Goal: Transaction & Acquisition: Download file/media

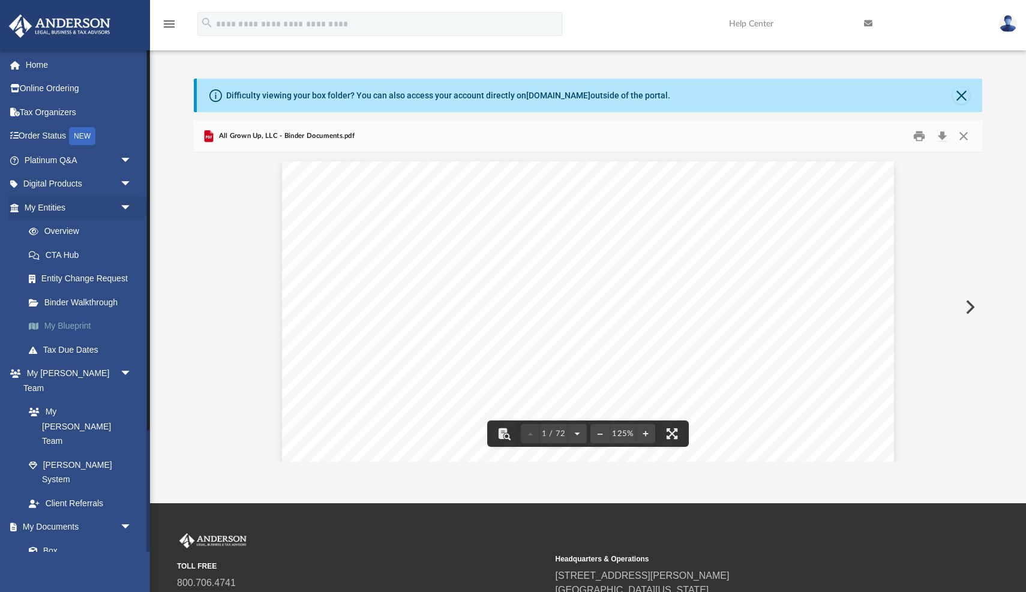
scroll to position [273, 788]
click at [49, 539] on link "Box" at bounding box center [83, 551] width 133 height 24
click at [52, 539] on link "Box" at bounding box center [83, 551] width 133 height 24
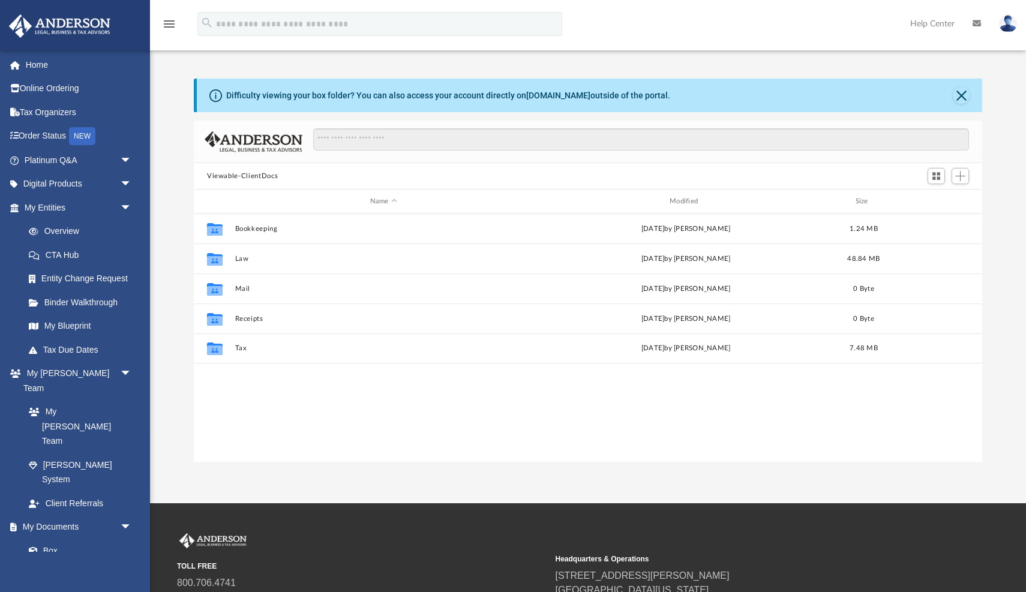
scroll to position [273, 788]
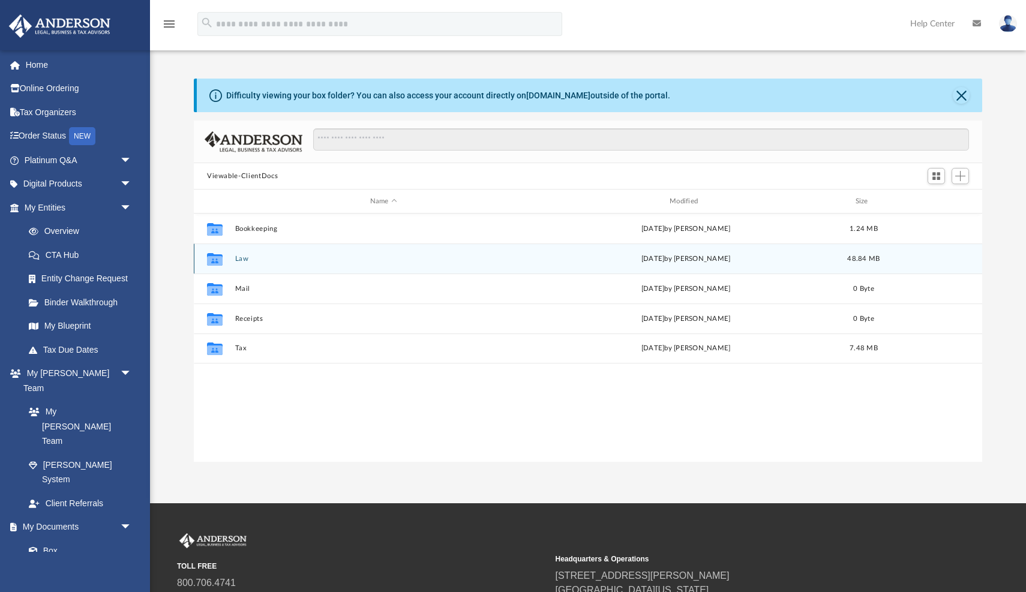
click at [239, 258] on button "Law" at bounding box center [383, 259] width 297 height 8
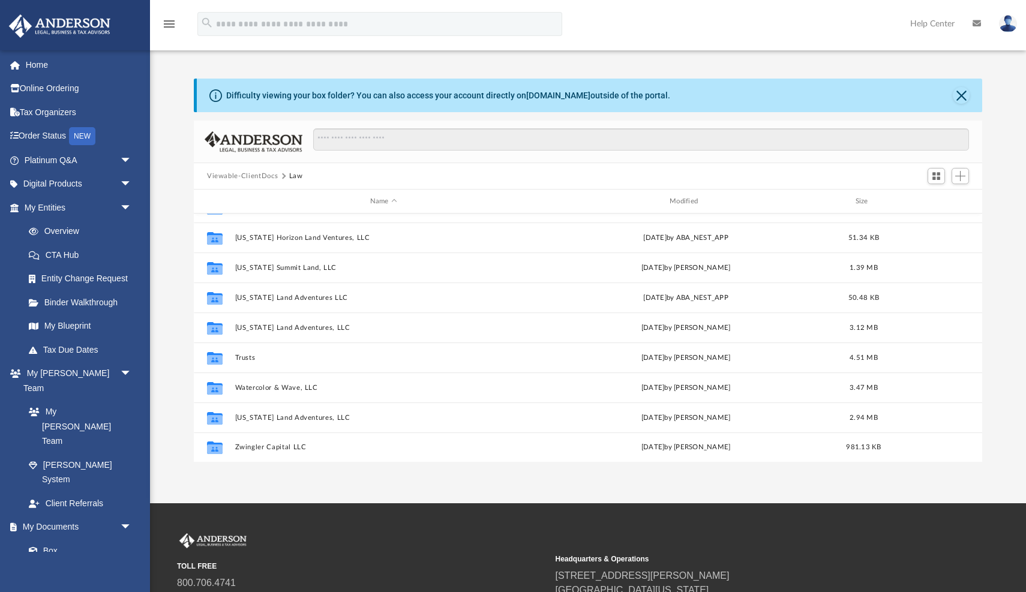
scroll to position [231, 0]
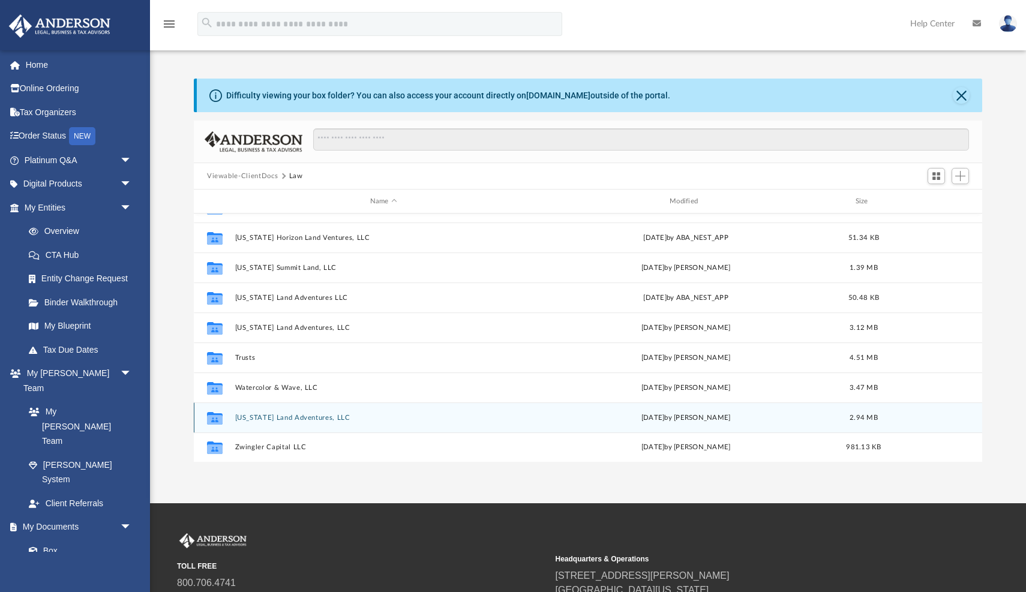
click at [276, 416] on button "Wisconsin Land Adventures, LLC" at bounding box center [383, 418] width 297 height 8
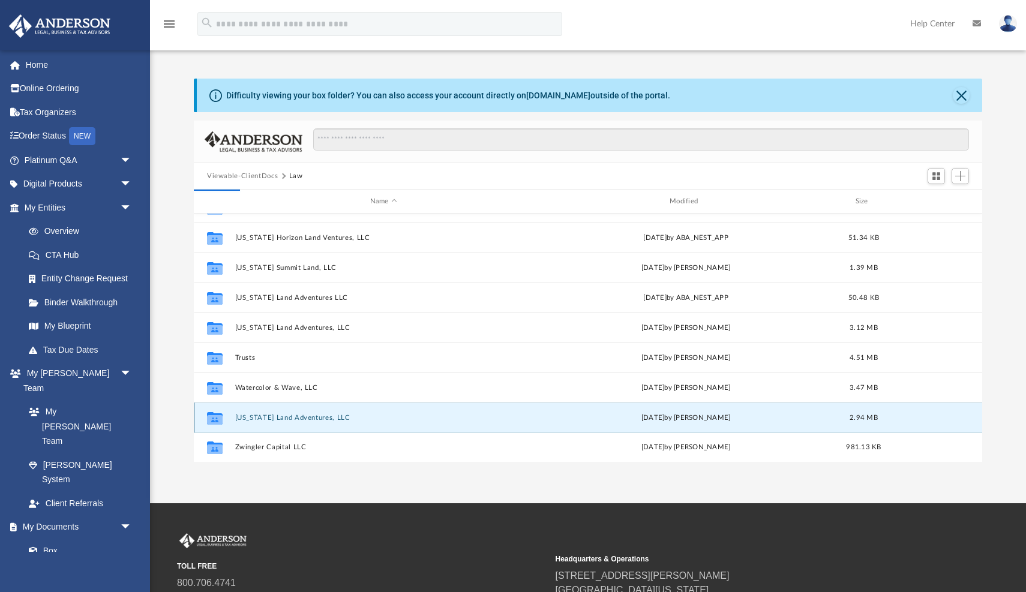
scroll to position [0, 0]
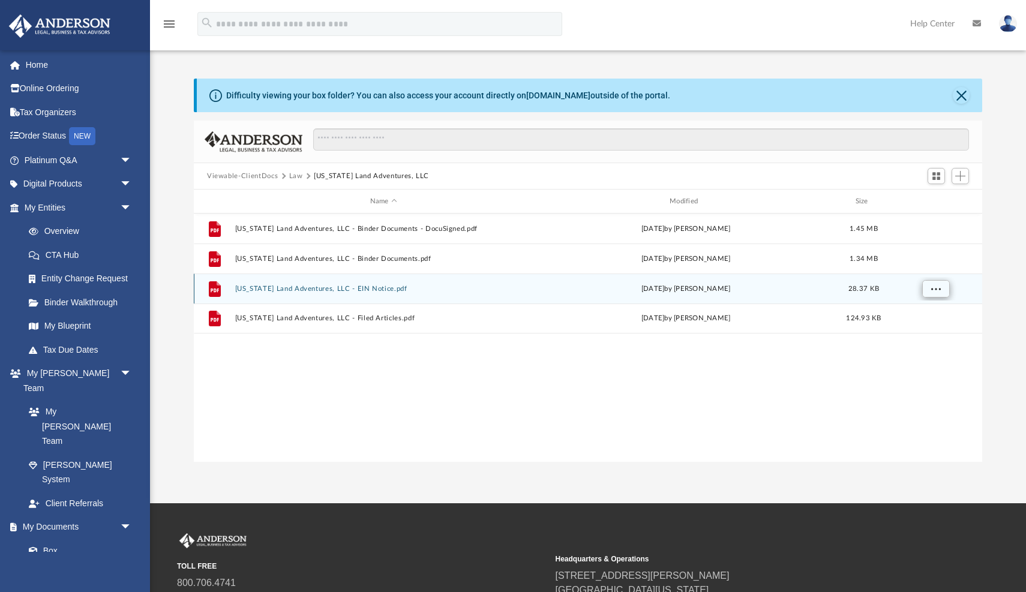
click at [931, 287] on span "More options" at bounding box center [936, 288] width 10 height 7
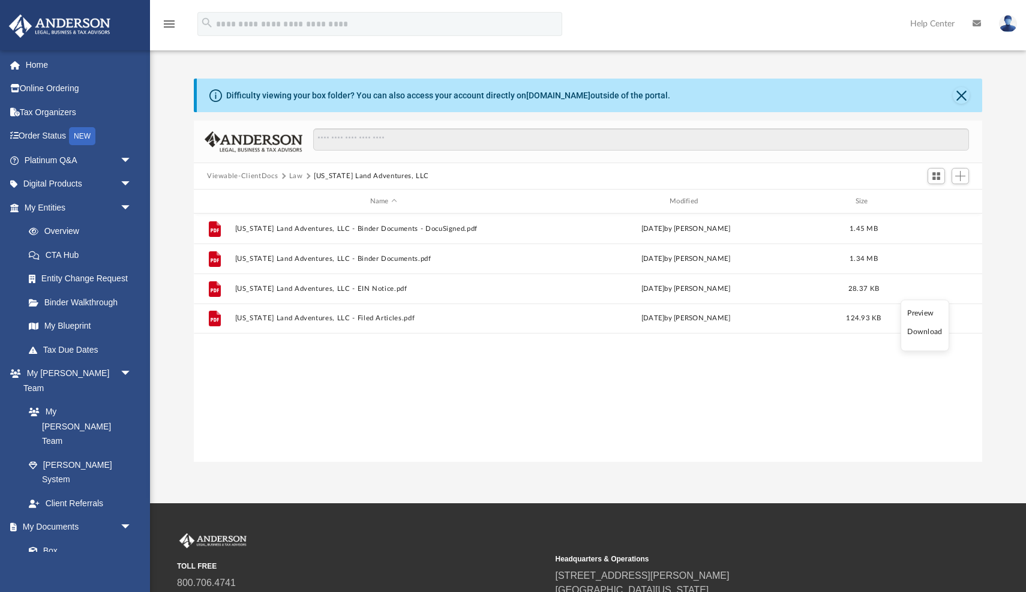
click at [918, 332] on li "Download" at bounding box center [924, 332] width 35 height 13
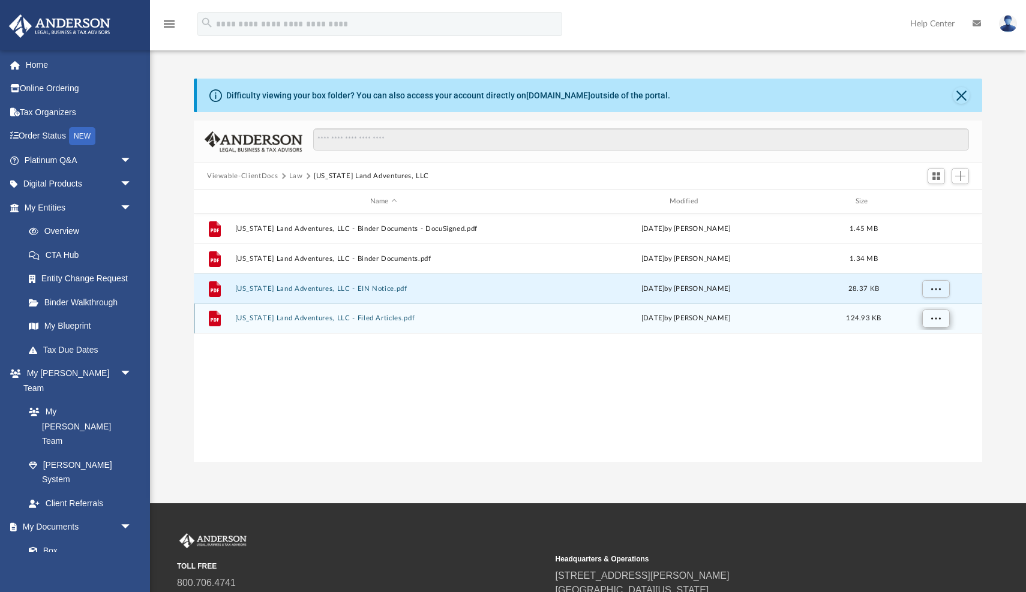
click at [933, 320] on span "More options" at bounding box center [936, 318] width 10 height 7
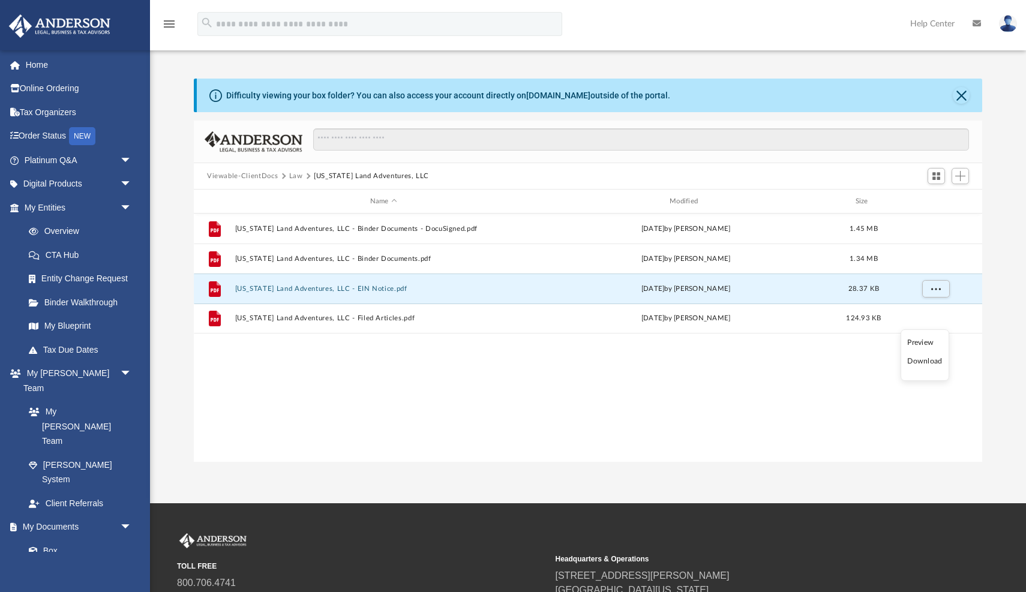
click at [916, 364] on li "Download" at bounding box center [924, 361] width 35 height 13
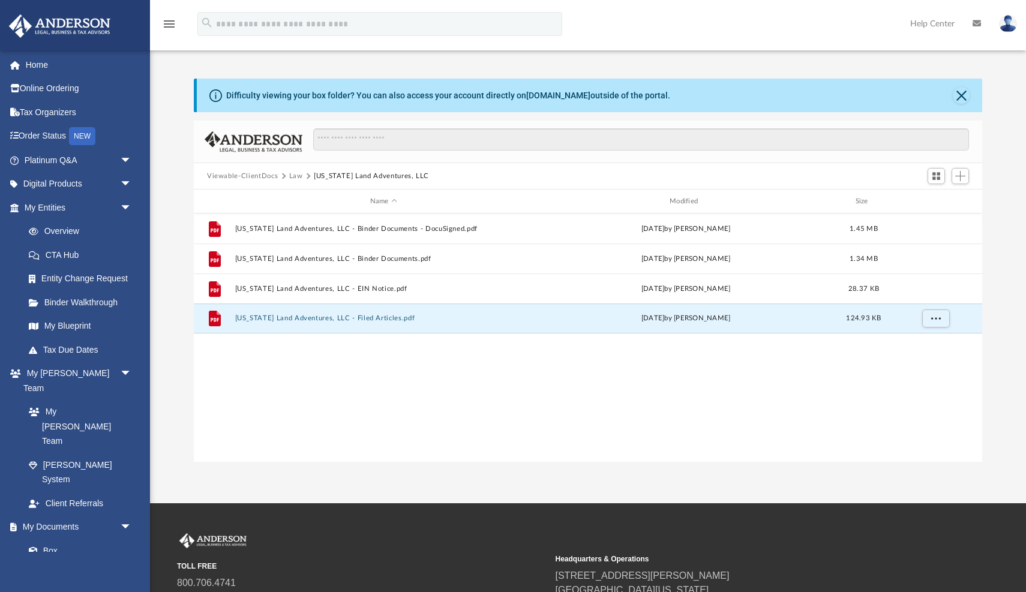
click at [296, 176] on button "Law" at bounding box center [296, 176] width 14 height 11
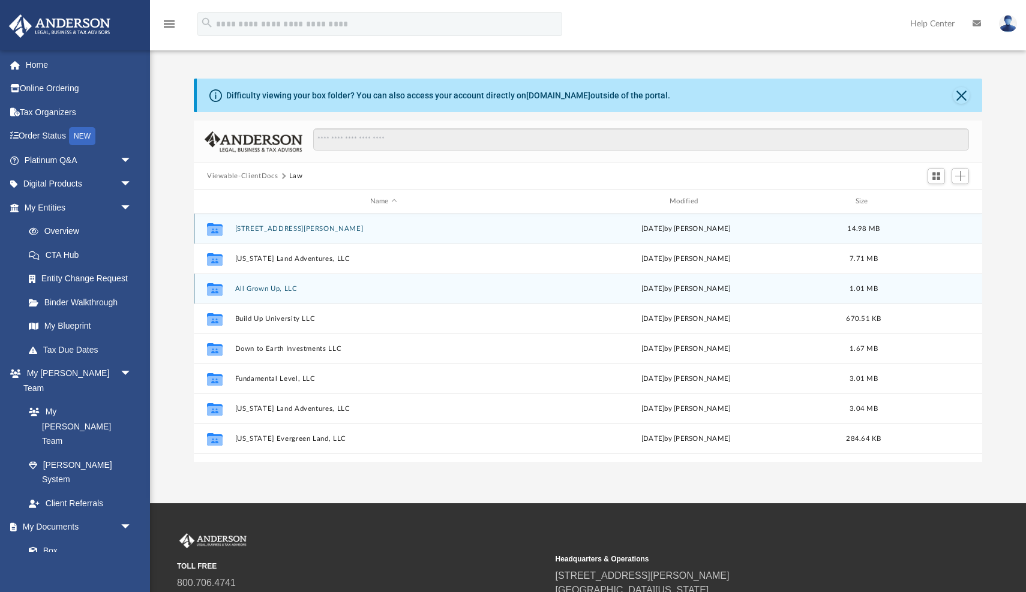
scroll to position [4, 0]
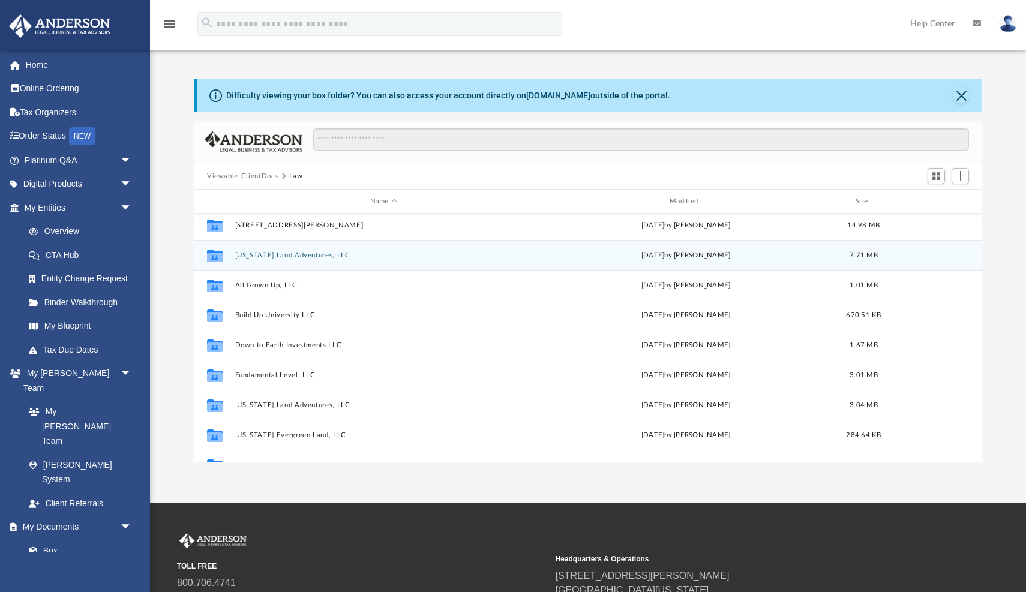
click at [295, 254] on button "Alabama Land Adventures, LLC" at bounding box center [383, 255] width 297 height 8
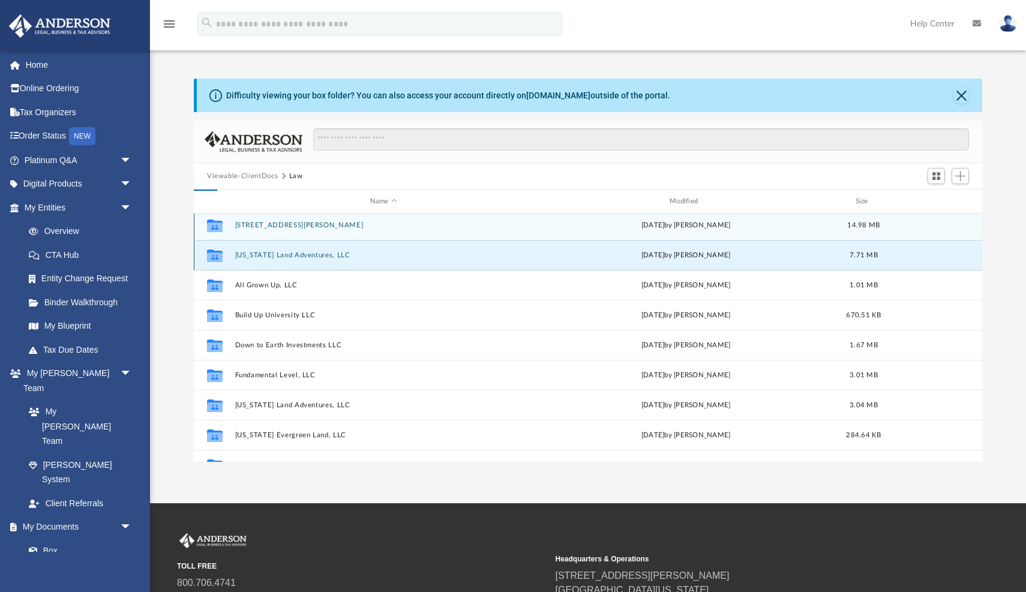
scroll to position [0, 0]
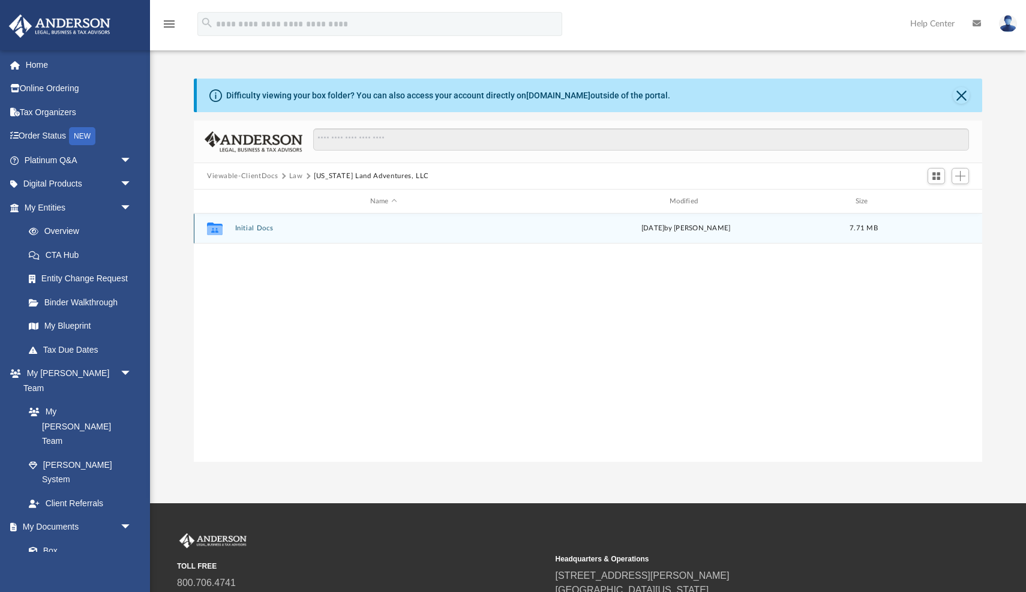
click at [255, 227] on button "Initial Docs" at bounding box center [383, 228] width 297 height 8
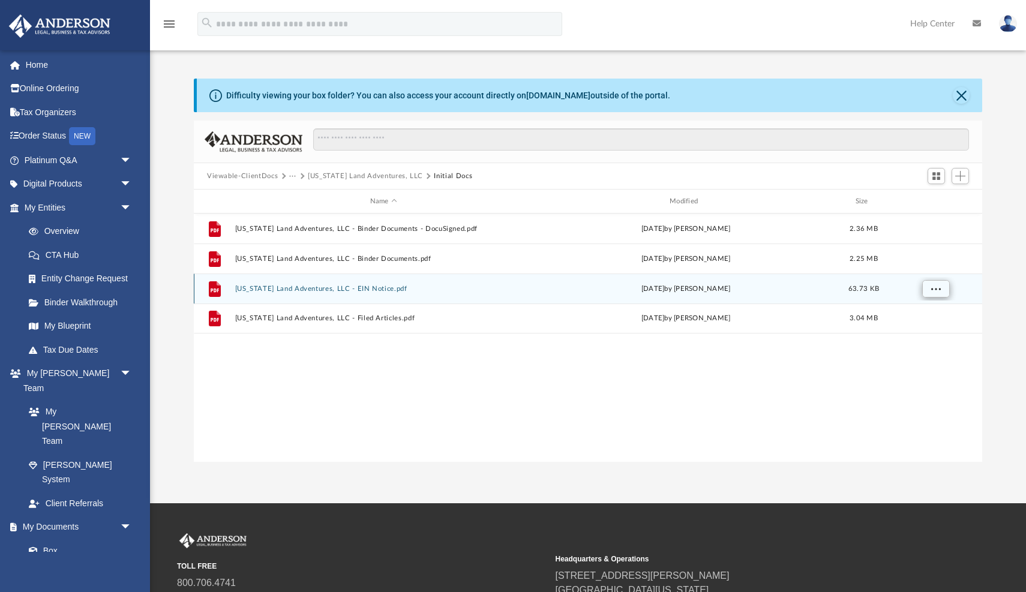
click at [934, 291] on span "More options" at bounding box center [936, 288] width 10 height 7
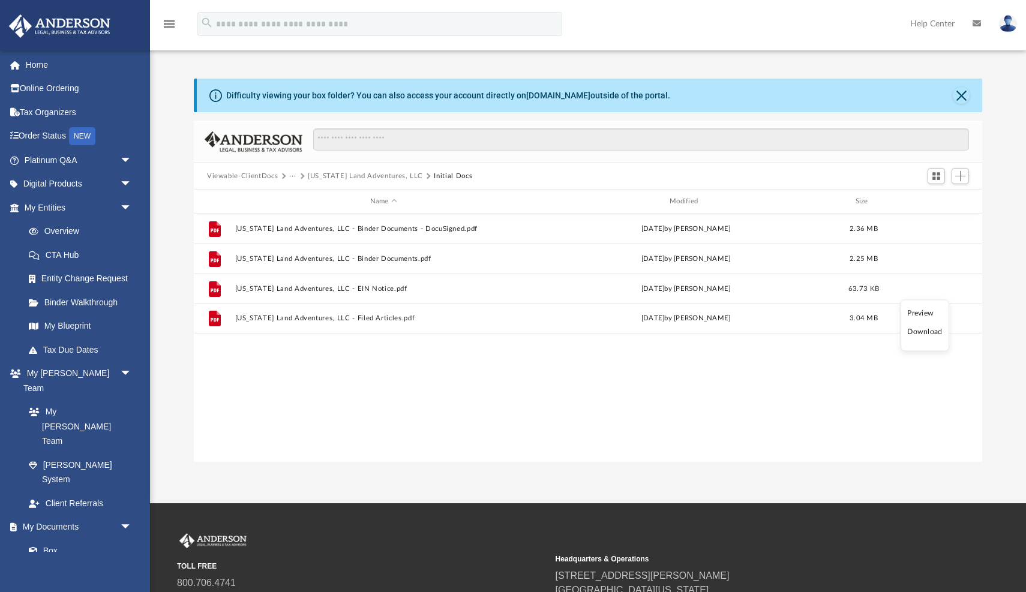
click at [926, 330] on li "Download" at bounding box center [924, 332] width 35 height 13
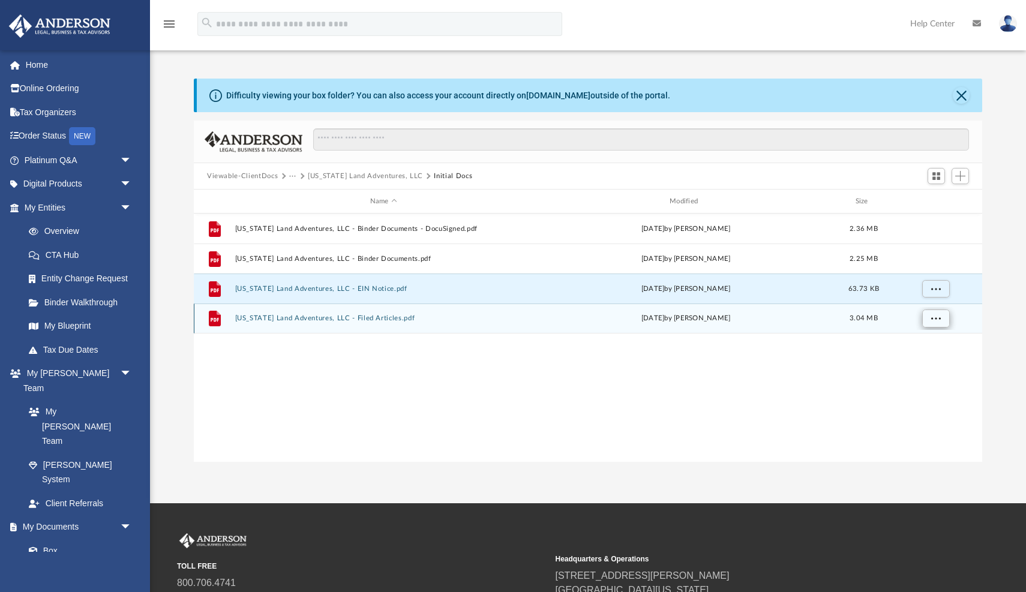
click at [934, 318] on span "More options" at bounding box center [936, 318] width 10 height 7
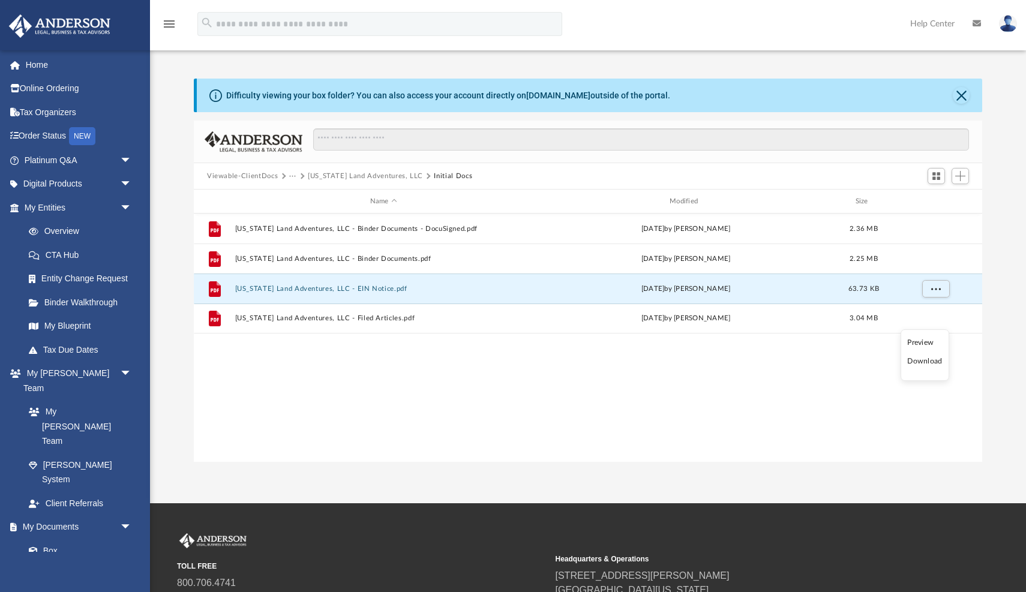
click at [927, 361] on li "Download" at bounding box center [924, 361] width 35 height 13
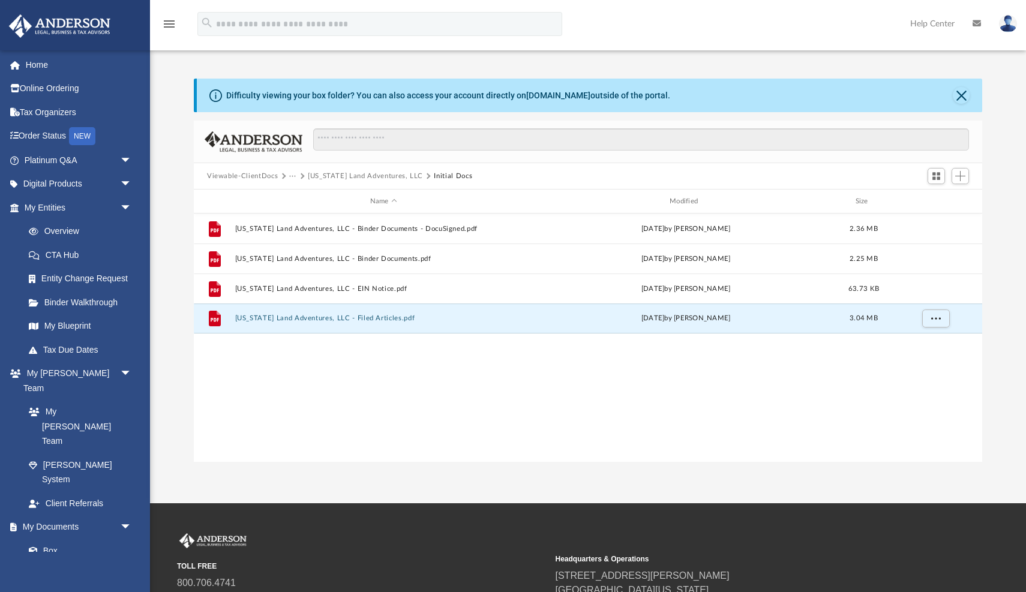
click at [325, 177] on button "Alabama Land Adventures, LLC" at bounding box center [365, 176] width 115 height 11
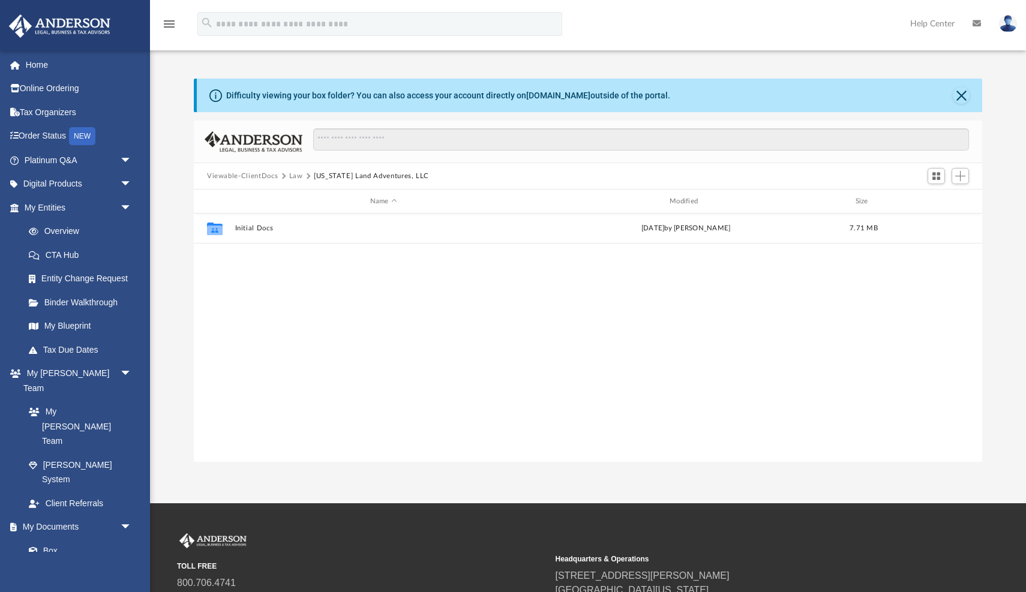
click at [294, 176] on button "Law" at bounding box center [296, 176] width 14 height 11
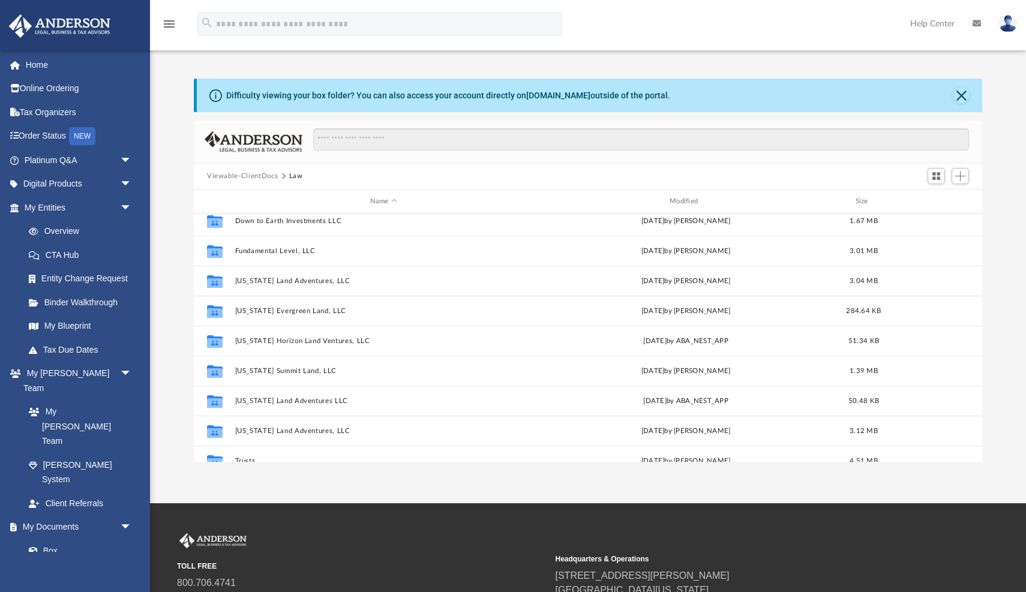
scroll to position [128, 0]
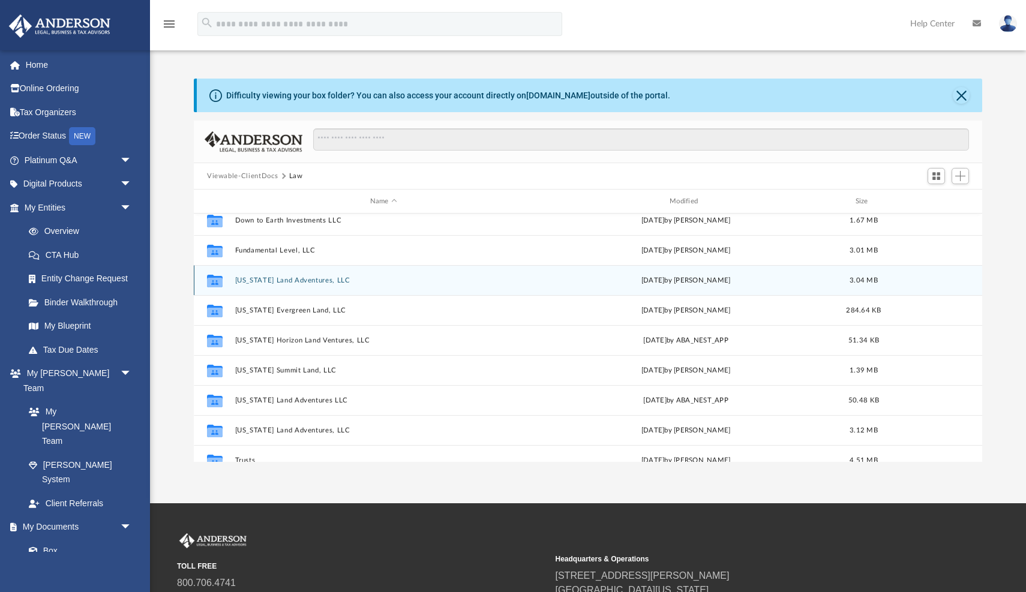
click at [282, 279] on button "Georgia Land Adventures, LLC" at bounding box center [383, 281] width 297 height 8
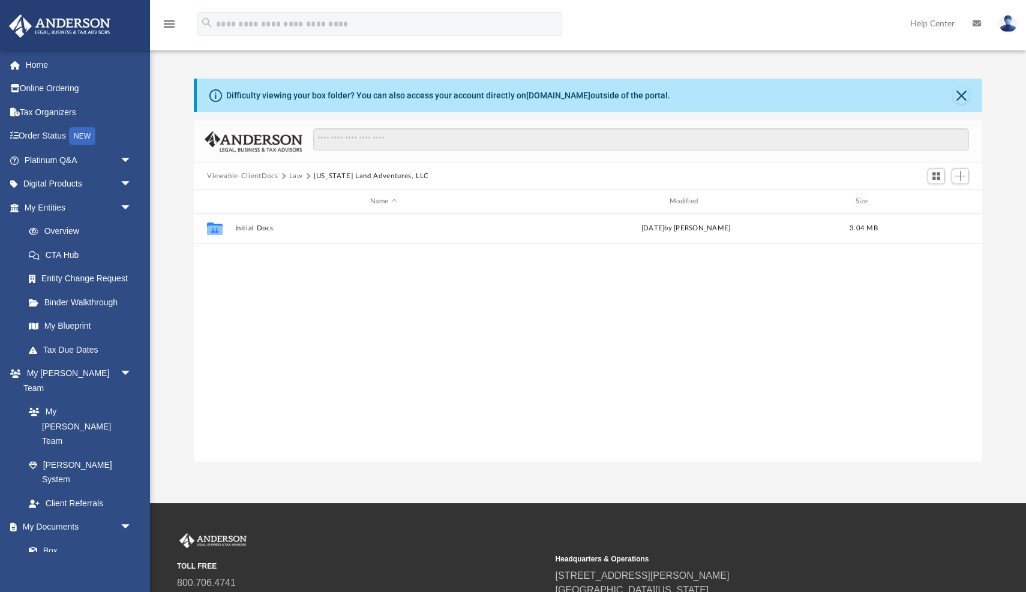
scroll to position [0, 0]
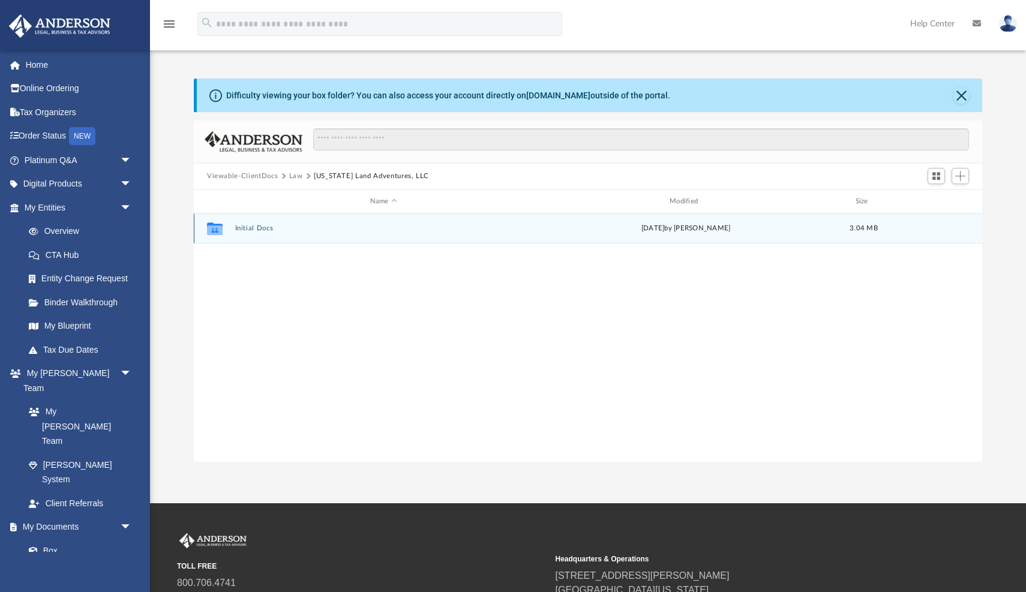
click at [265, 236] on div "Collaborated Folder Initial Docs yesterday by Kathleen Maureene Pelicano 3.04 MB" at bounding box center [588, 229] width 788 height 30
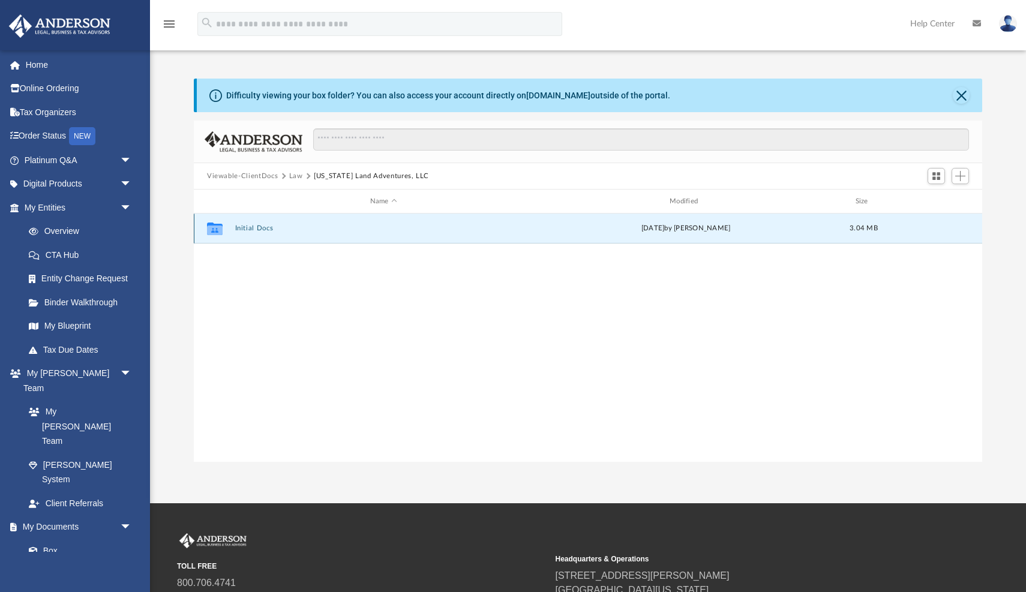
click at [251, 223] on div "Collaborated Folder Initial Docs yesterday by Kathleen Maureene Pelicano 3.04 MB" at bounding box center [588, 229] width 788 height 30
click at [252, 227] on button "Initial Docs" at bounding box center [383, 228] width 297 height 8
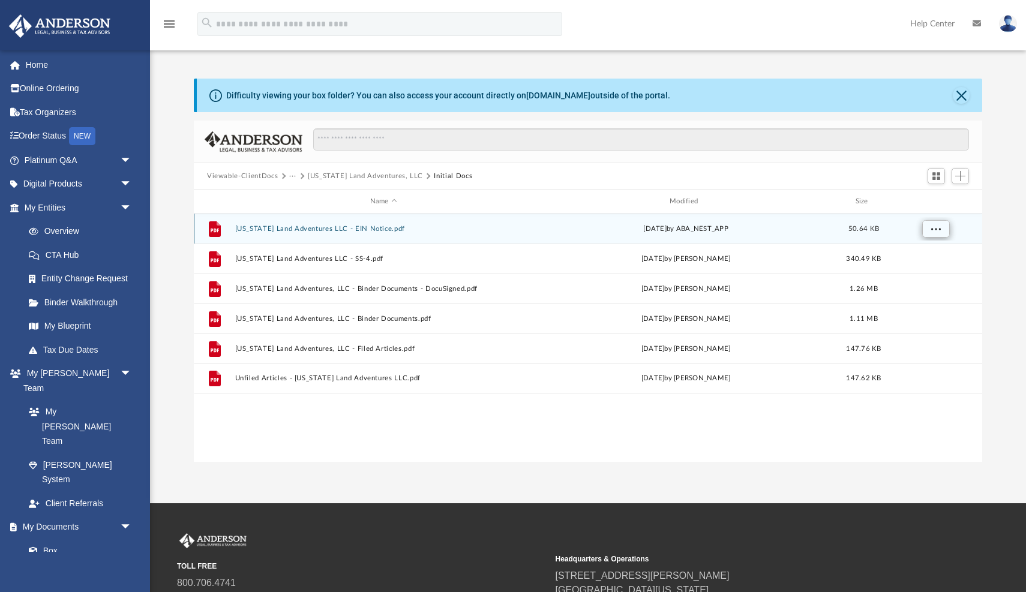
click at [941, 224] on button "More options" at bounding box center [936, 229] width 28 height 18
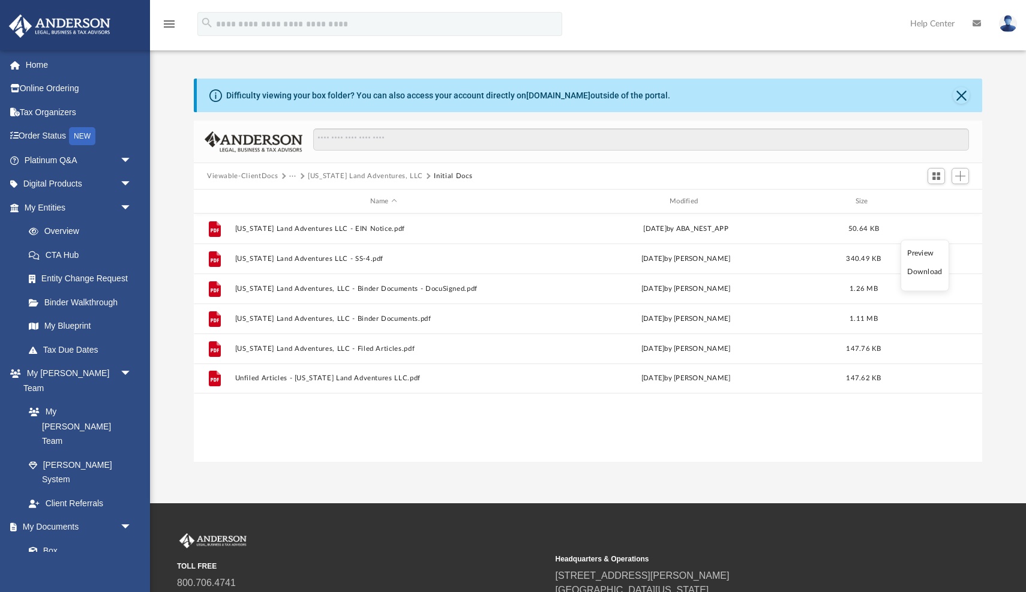
click at [917, 271] on li "Download" at bounding box center [924, 272] width 35 height 13
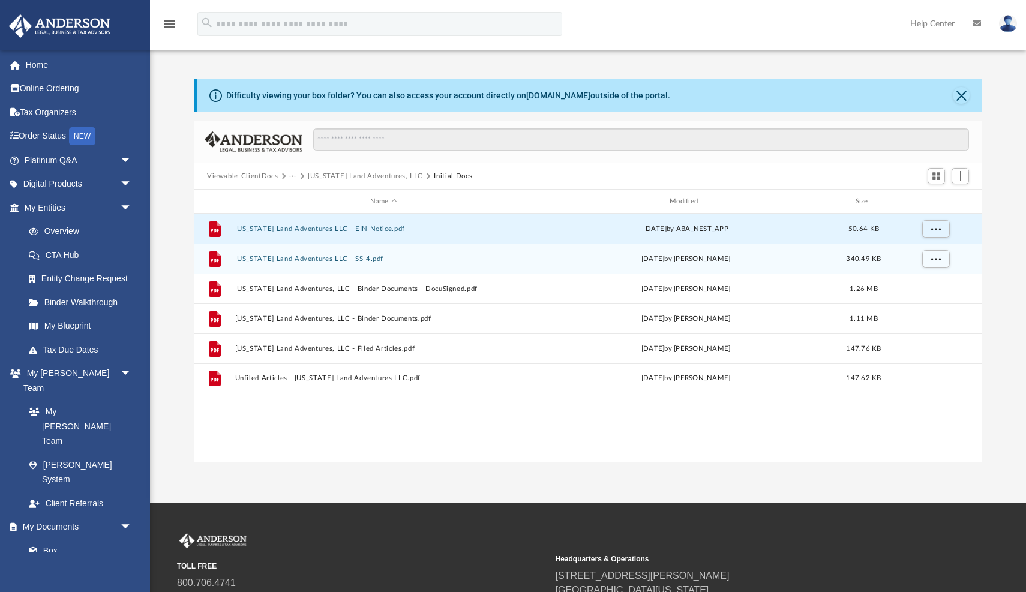
click at [311, 258] on button "Georgia Land Adventures LLC - SS-4.pdf" at bounding box center [383, 259] width 297 height 8
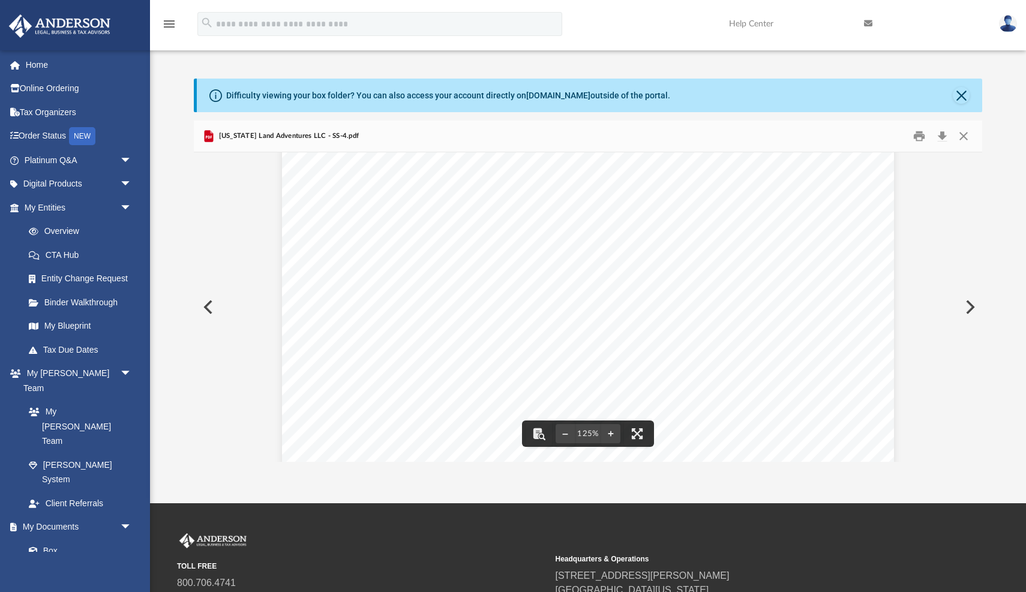
scroll to position [27, 0]
click at [964, 136] on button "Close" at bounding box center [964, 136] width 22 height 19
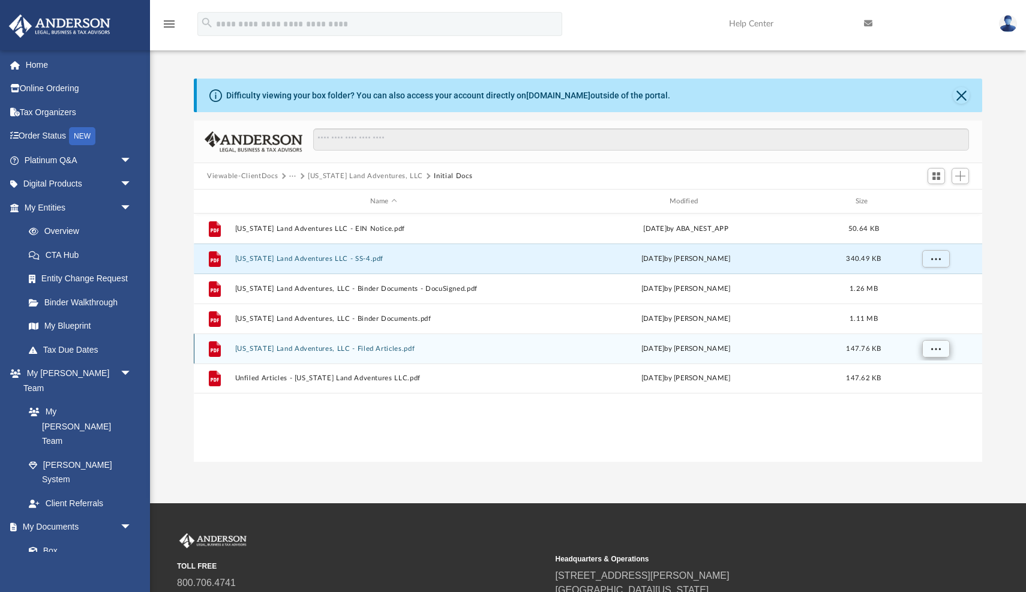
click at [936, 346] on span "More options" at bounding box center [936, 348] width 10 height 7
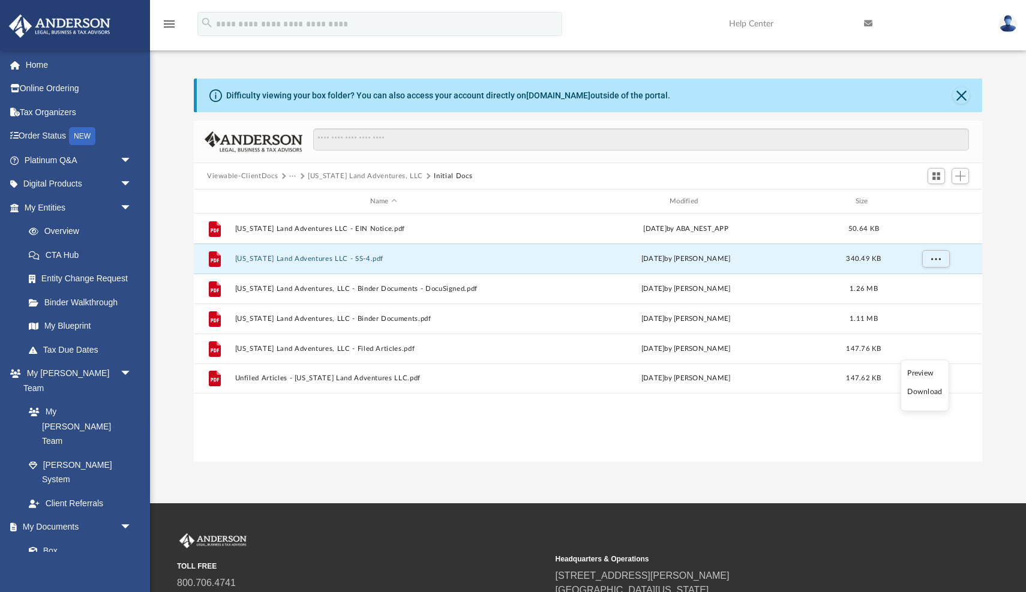
click at [922, 393] on li "Download" at bounding box center [924, 392] width 35 height 13
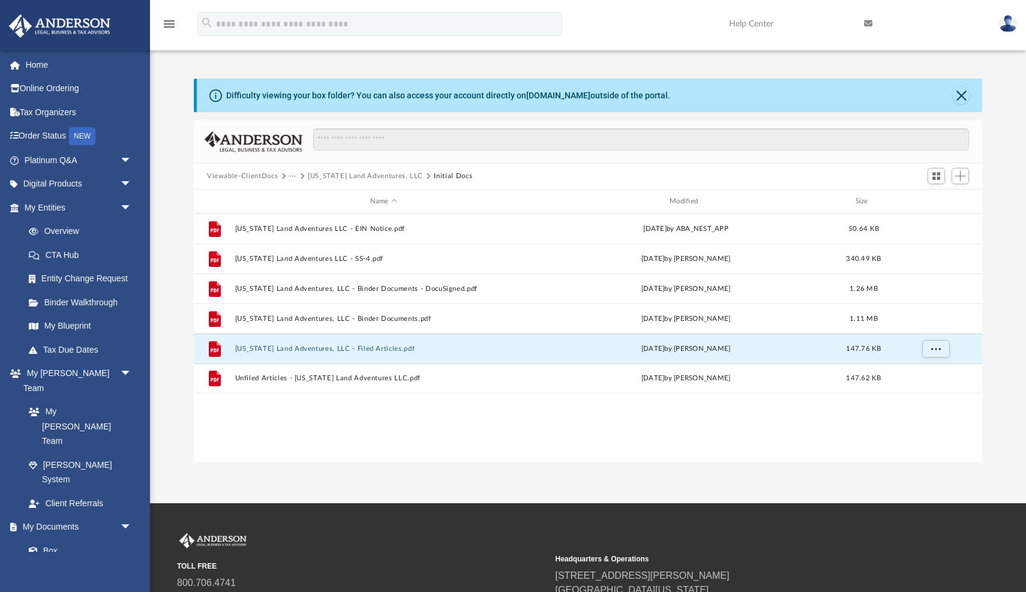
click at [295, 176] on button "···" at bounding box center [293, 176] width 8 height 11
click at [297, 198] on li "Law" at bounding box center [302, 197] width 14 height 13
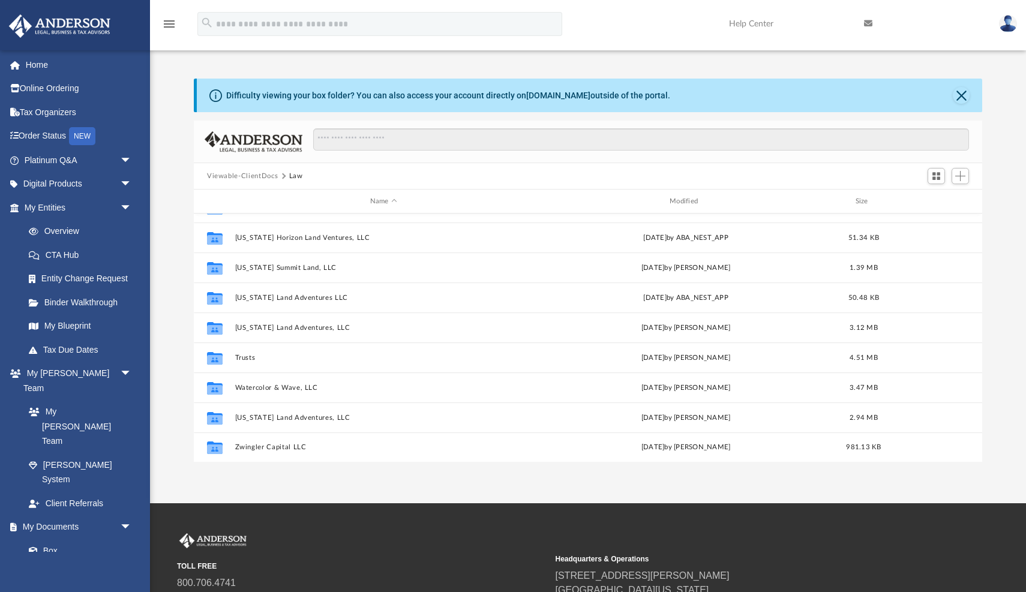
scroll to position [231, 0]
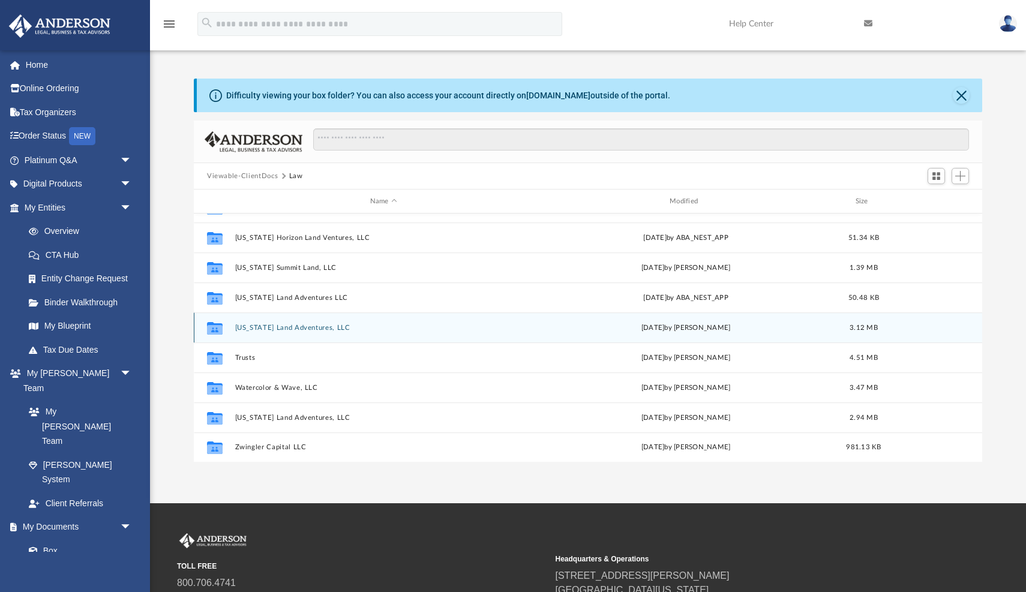
click at [301, 326] on button "Texas Land Adventures, LLC" at bounding box center [383, 328] width 297 height 8
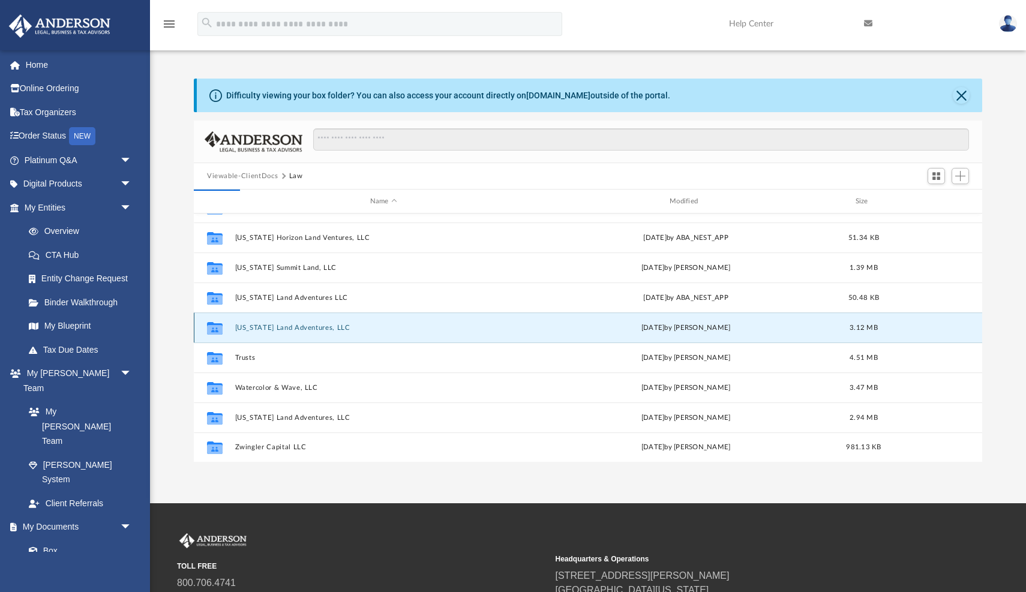
scroll to position [0, 0]
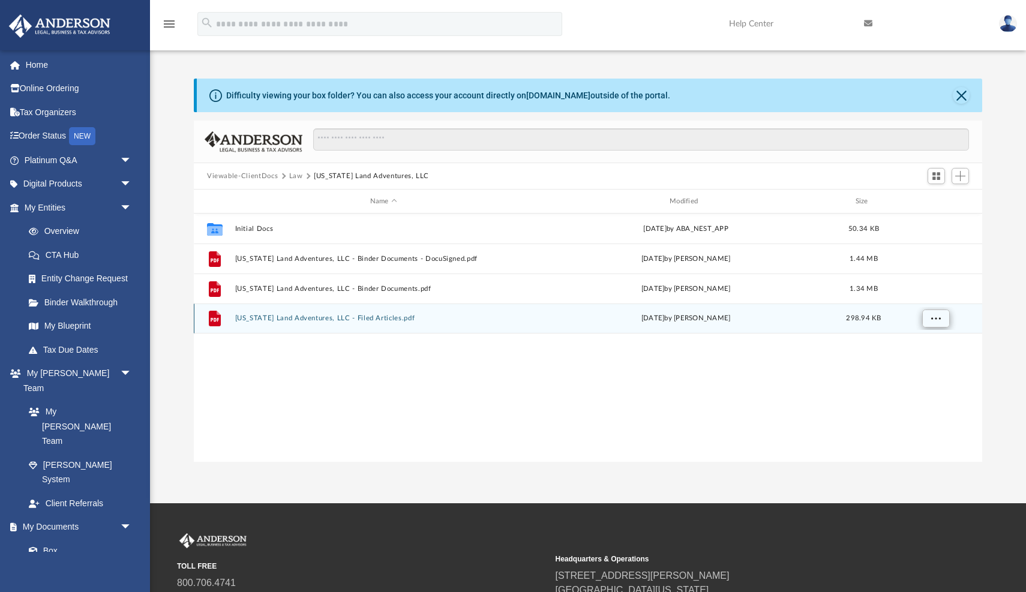
click at [937, 319] on span "More options" at bounding box center [936, 318] width 10 height 7
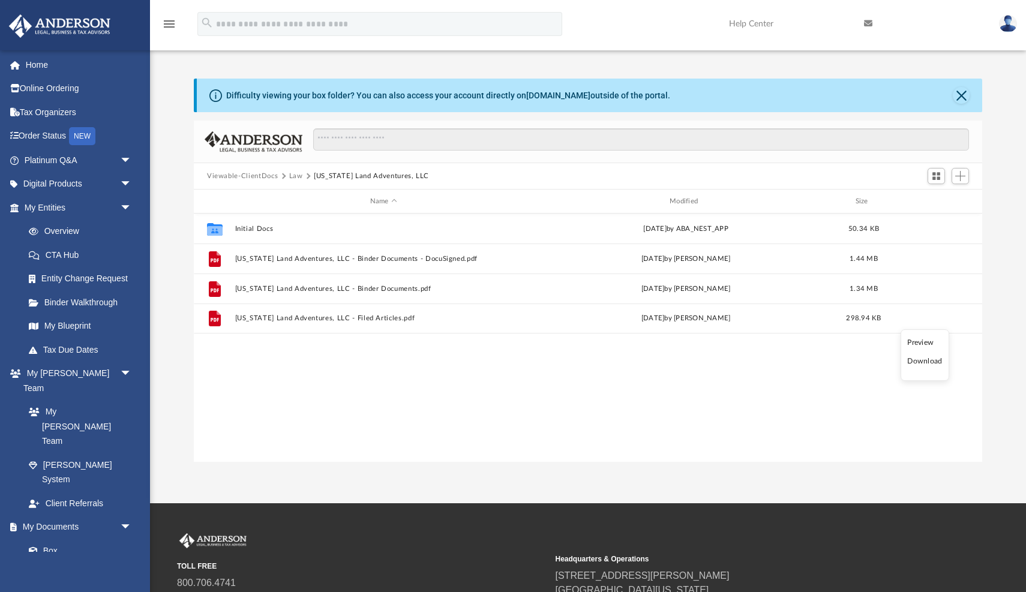
click at [929, 360] on li "Download" at bounding box center [924, 361] width 35 height 13
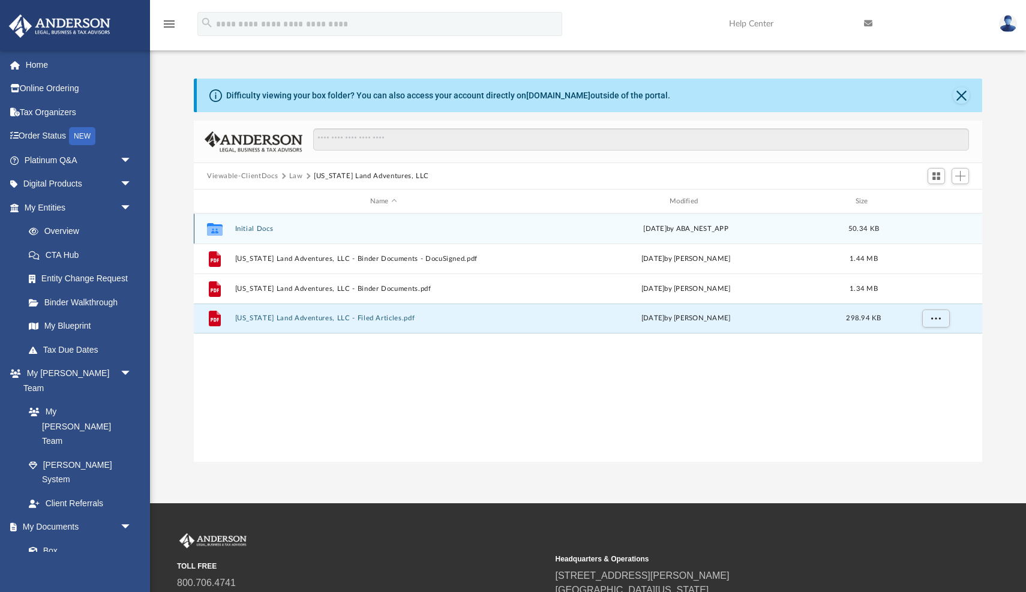
click at [259, 224] on div "Collaborated Folder Initial Docs Fri Aug 8 2025 by ABA_NEST_APP 50.34 KB" at bounding box center [588, 229] width 788 height 30
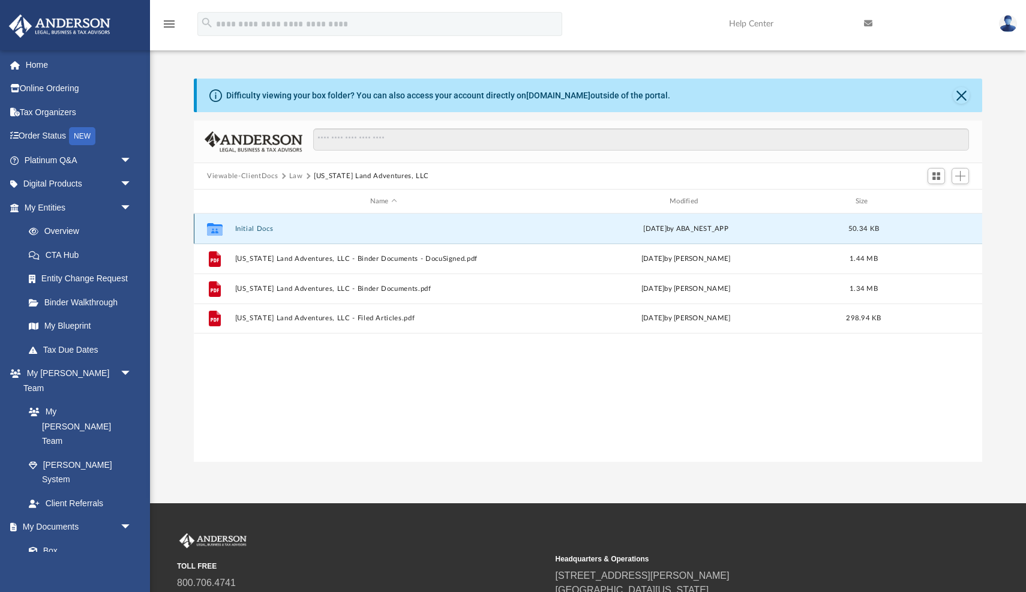
click at [259, 228] on button "Initial Docs" at bounding box center [383, 229] width 297 height 8
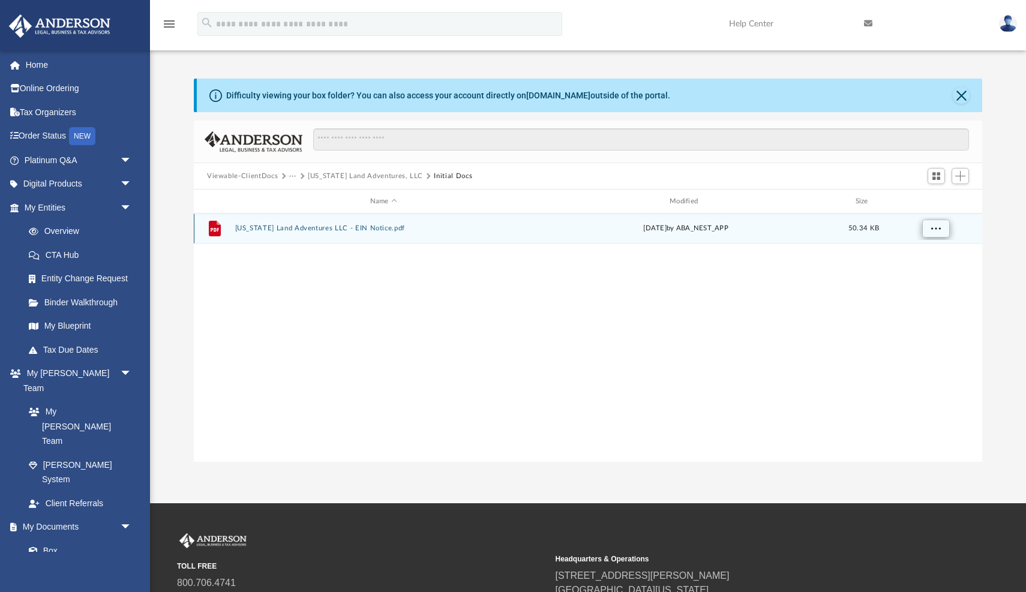
click at [931, 229] on span "More options" at bounding box center [936, 228] width 10 height 7
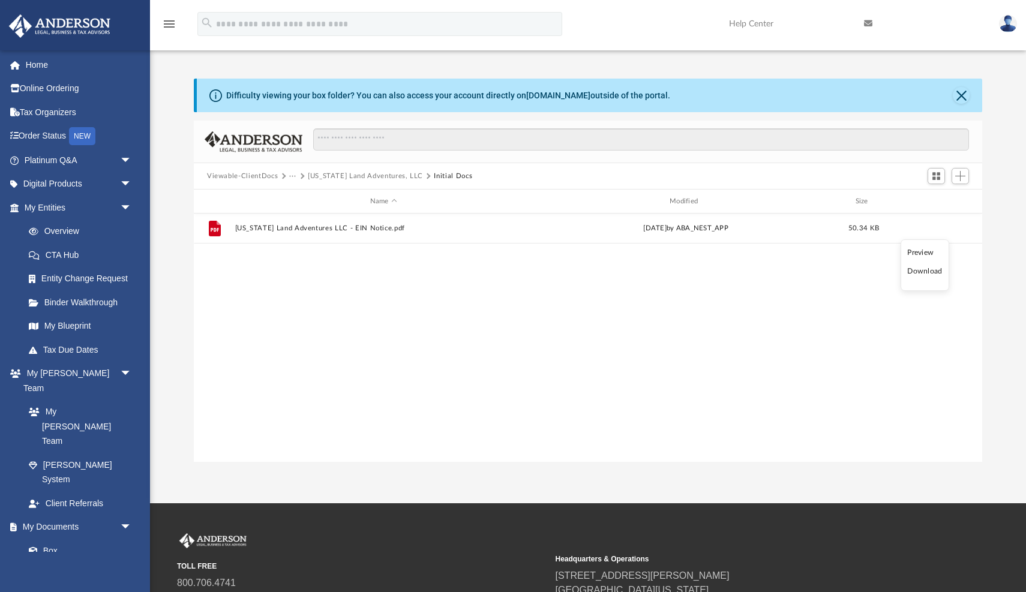
click at [927, 268] on li "Download" at bounding box center [924, 271] width 35 height 13
